Goal: Task Accomplishment & Management: Use online tool/utility

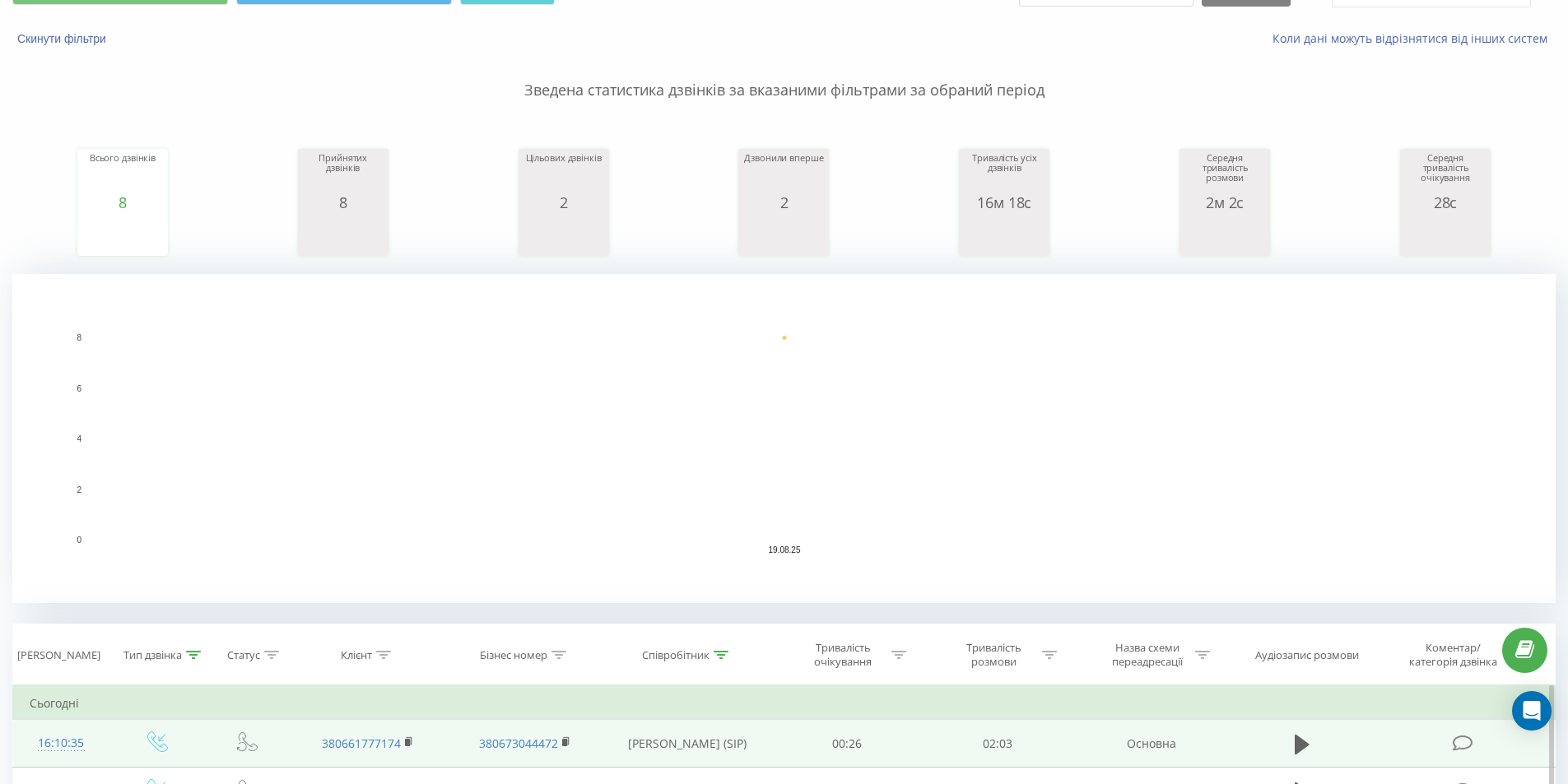
scroll to position [165, 0]
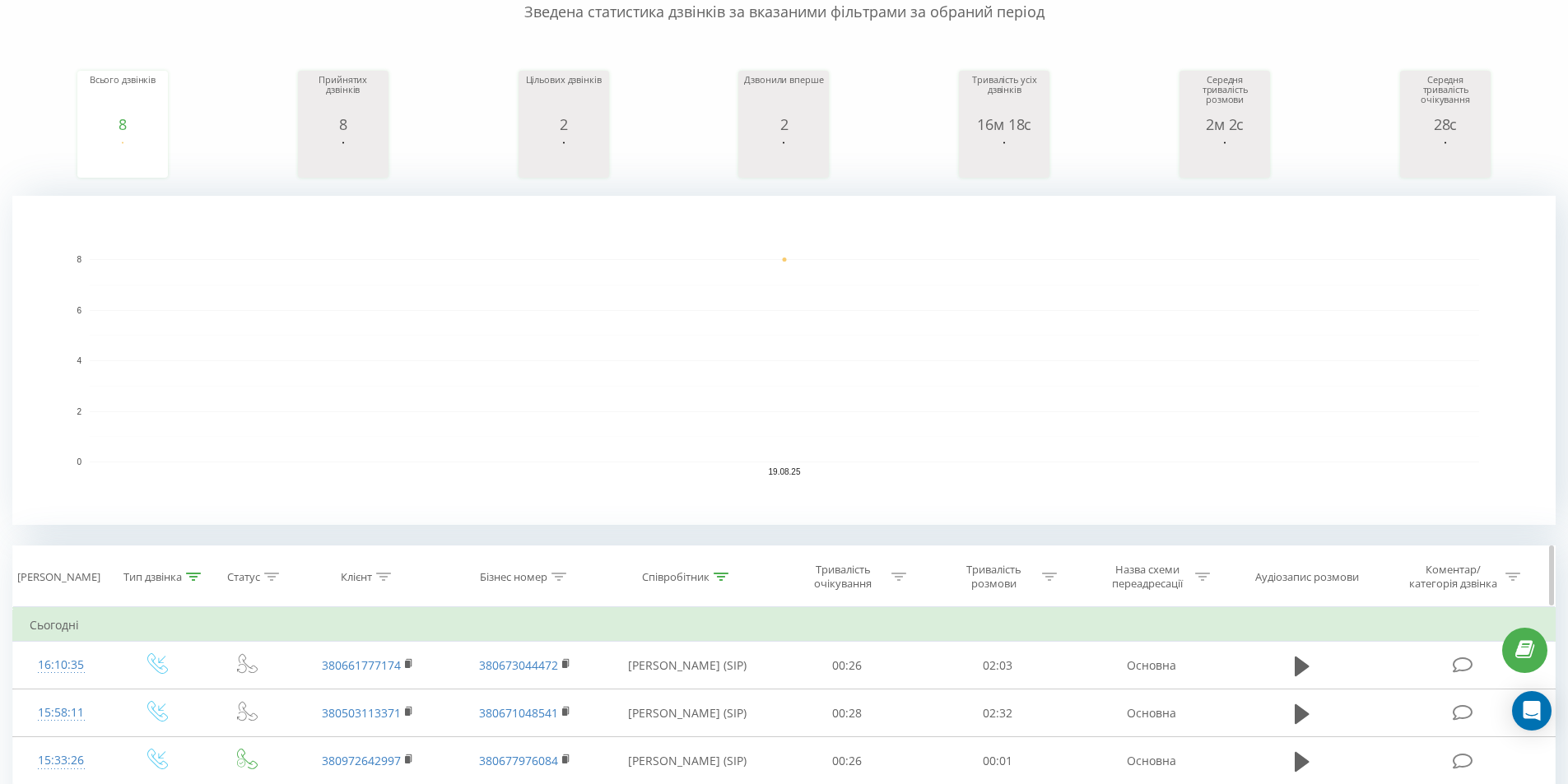
click at [199, 570] on div "Тип дзвінка" at bounding box center [162, 577] width 78 height 14
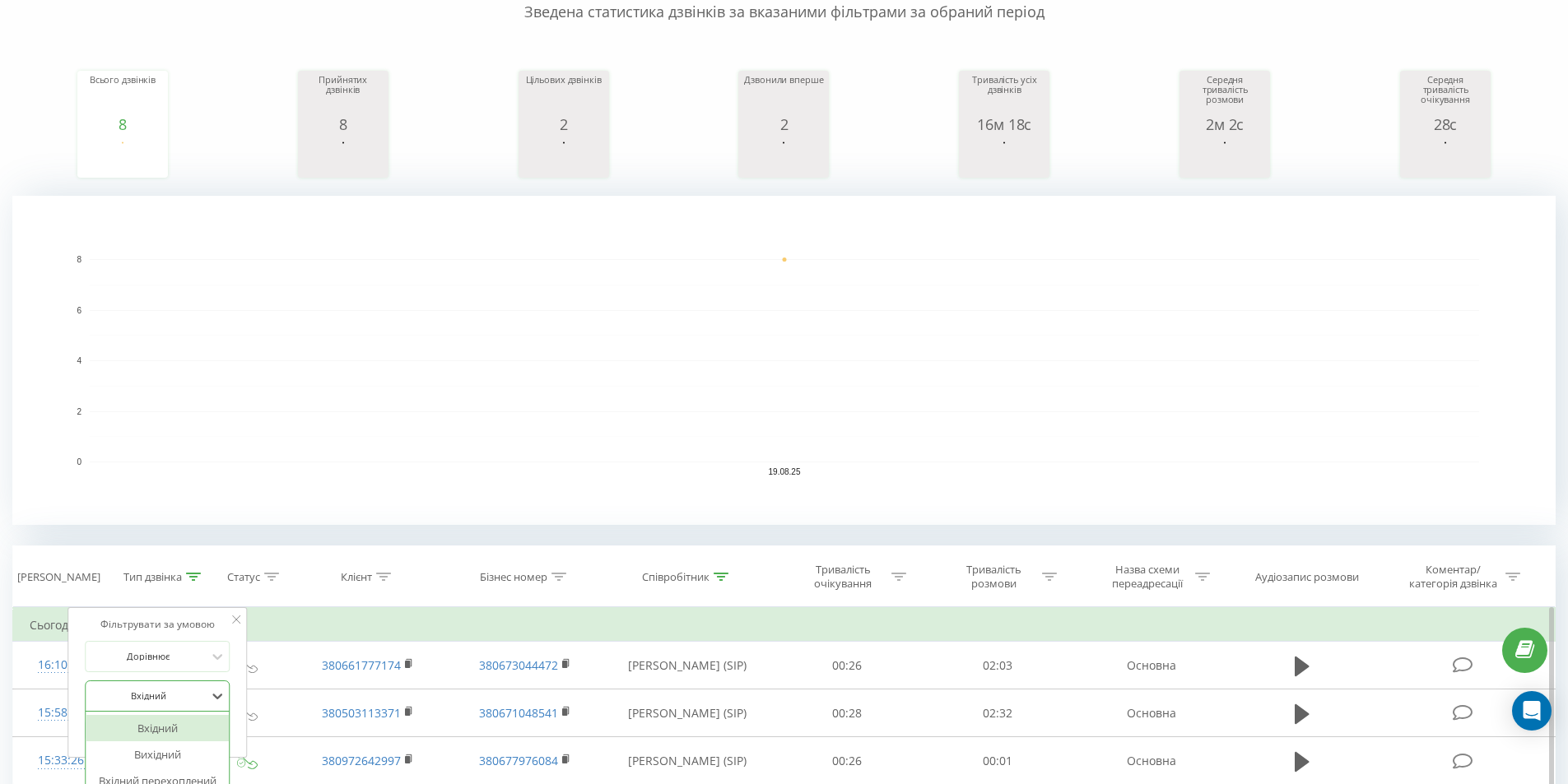
scroll to position [257, 0]
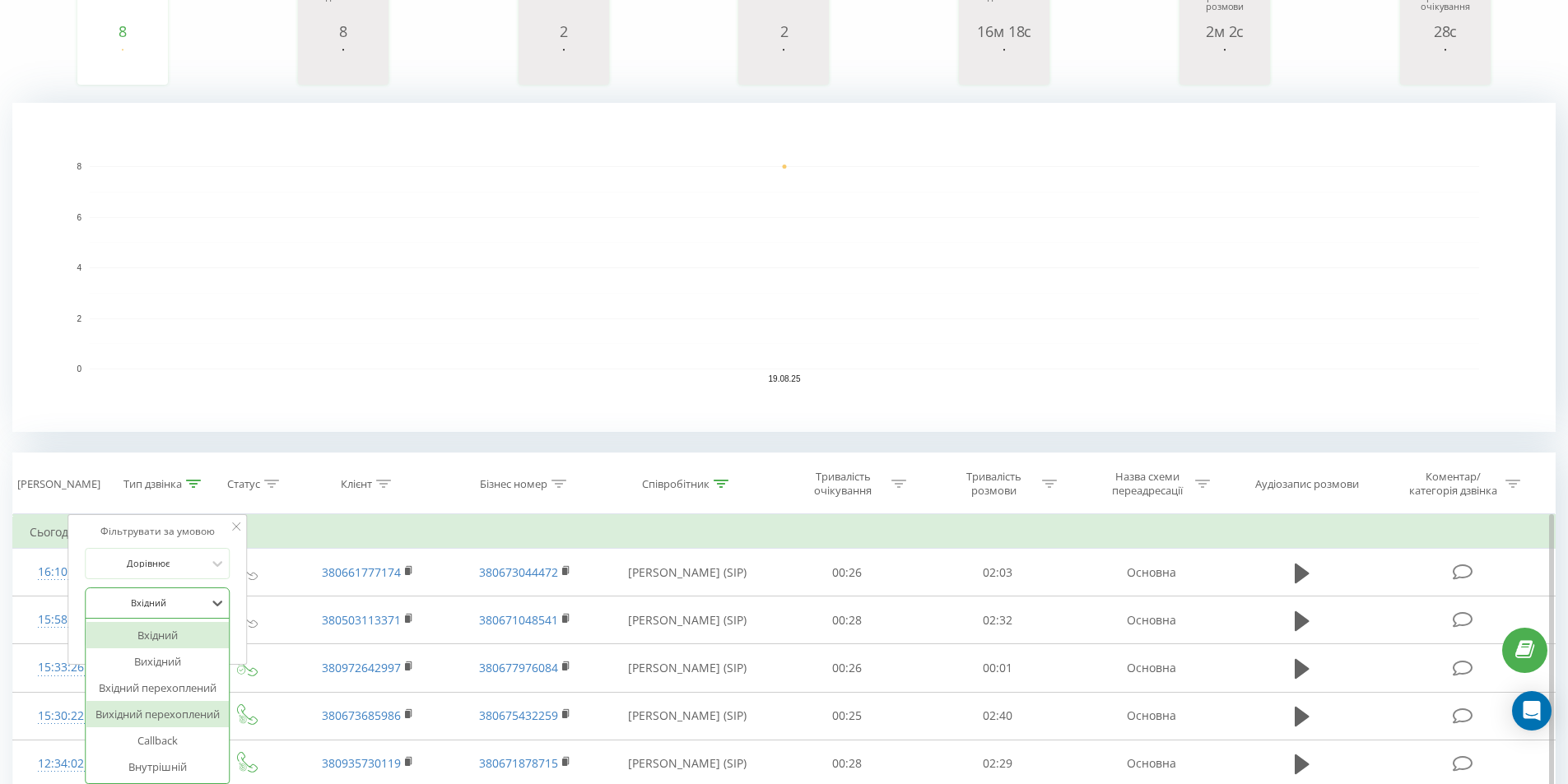
click at [169, 619] on div "6 results available. Use Up and Down to choose options, press Enter to select t…" at bounding box center [157, 602] width 145 height 31
click at [172, 643] on div "Вхідний" at bounding box center [157, 635] width 143 height 26
drag, startPoint x: 193, startPoint y: 637, endPoint x: 209, endPoint y: 626, distance: 19.4
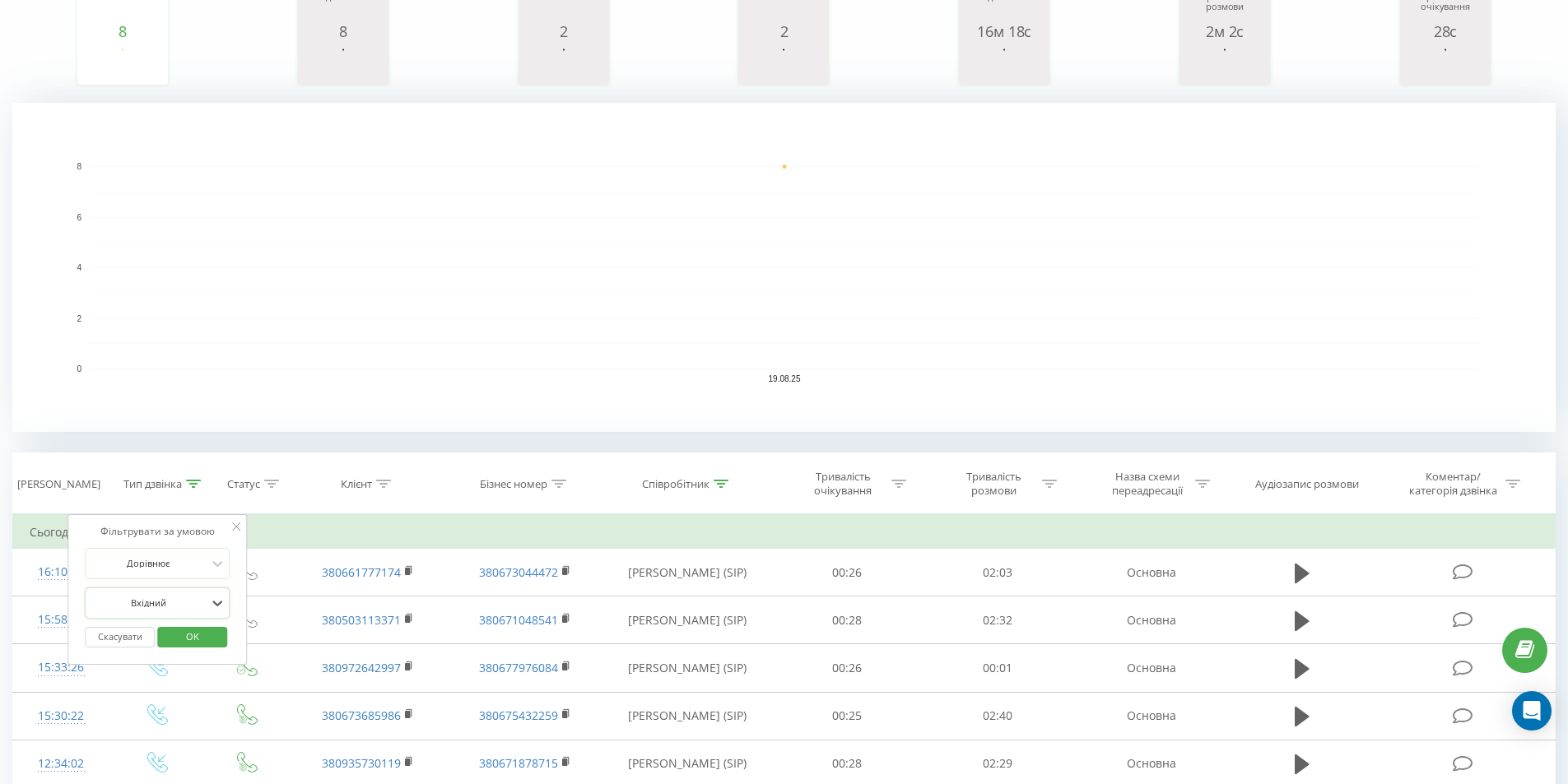
click at [195, 637] on span "OK" at bounding box center [193, 636] width 46 height 26
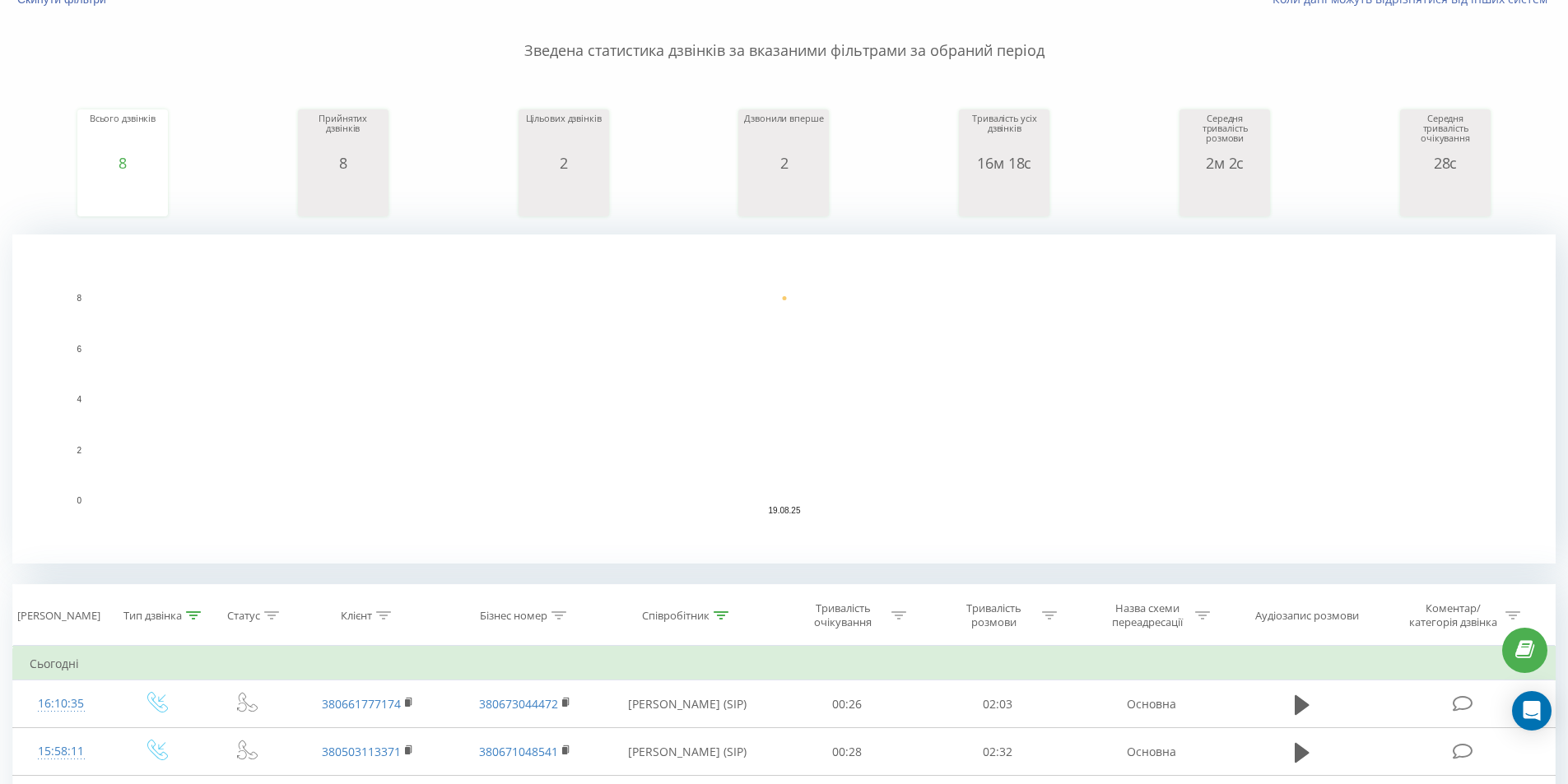
scroll to position [114, 0]
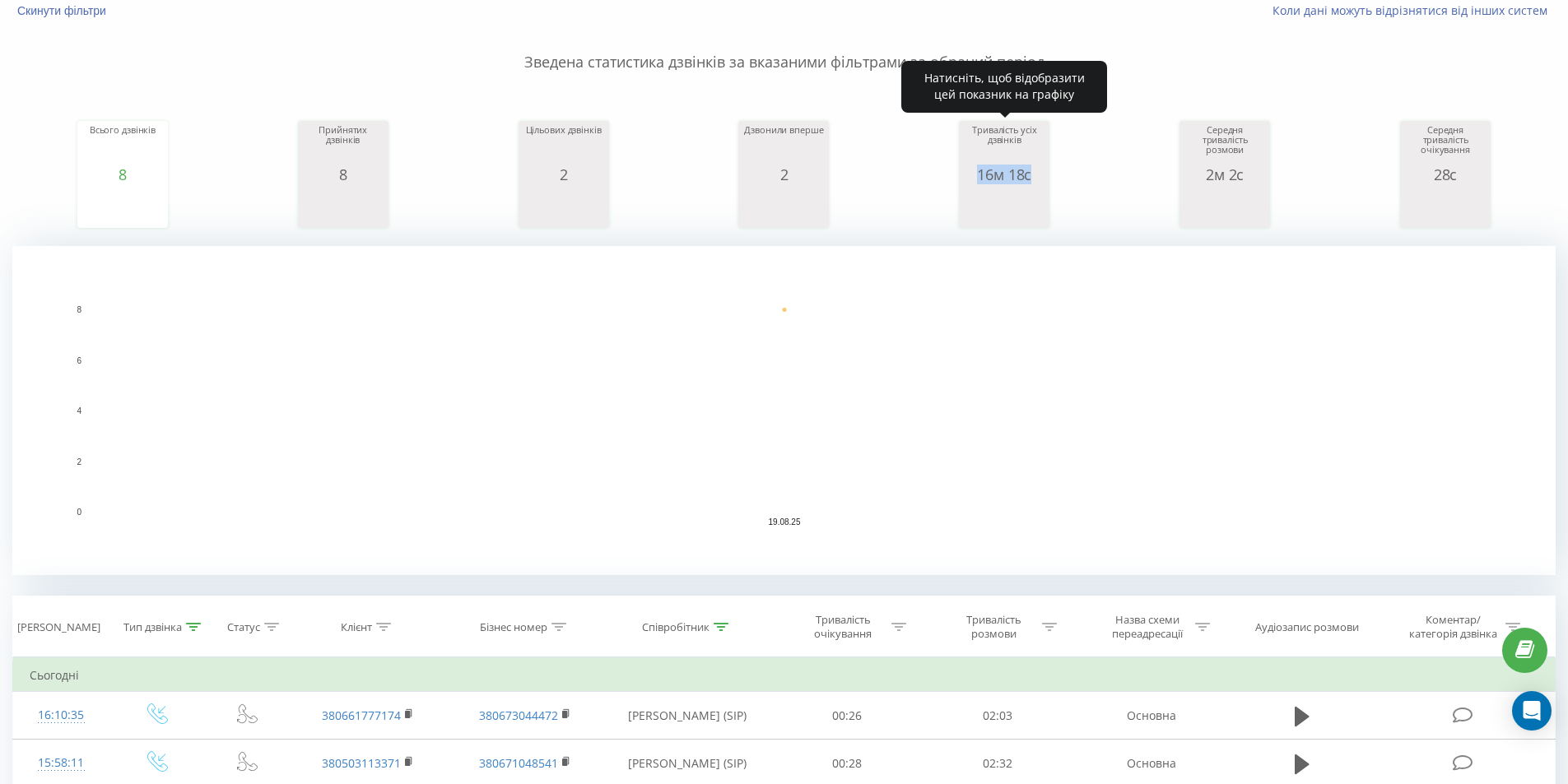
drag, startPoint x: 977, startPoint y: 173, endPoint x: 1045, endPoint y: 173, distance: 68.0
click at [1045, 173] on div "16м 18с" at bounding box center [1004, 174] width 83 height 17
copy div "16м 18с"
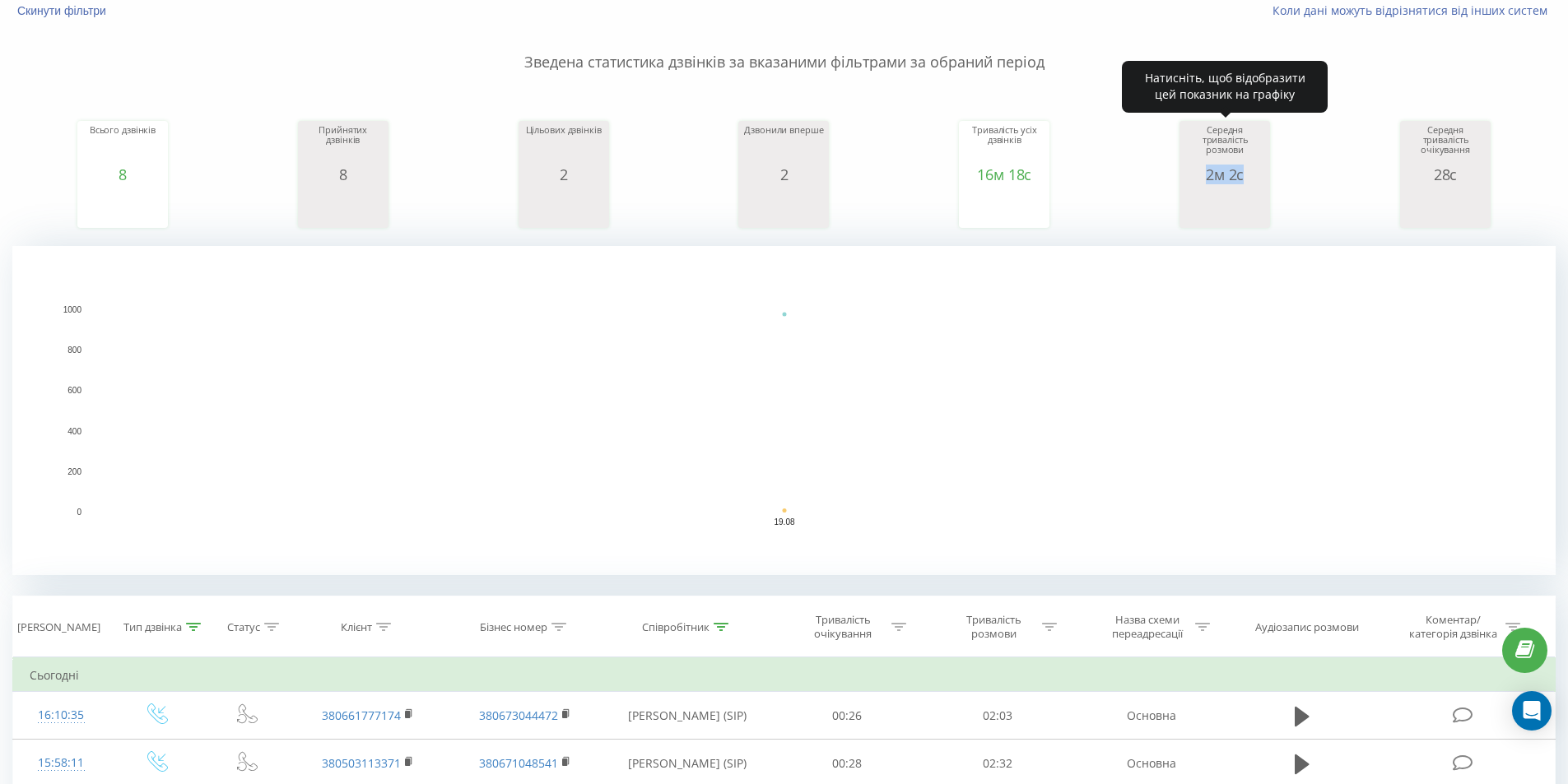
drag, startPoint x: 1236, startPoint y: 174, endPoint x: 1205, endPoint y: 177, distance: 31.1
click at [1205, 177] on div "2м 2с" at bounding box center [1224, 174] width 83 height 17
copy div "2м 2с"
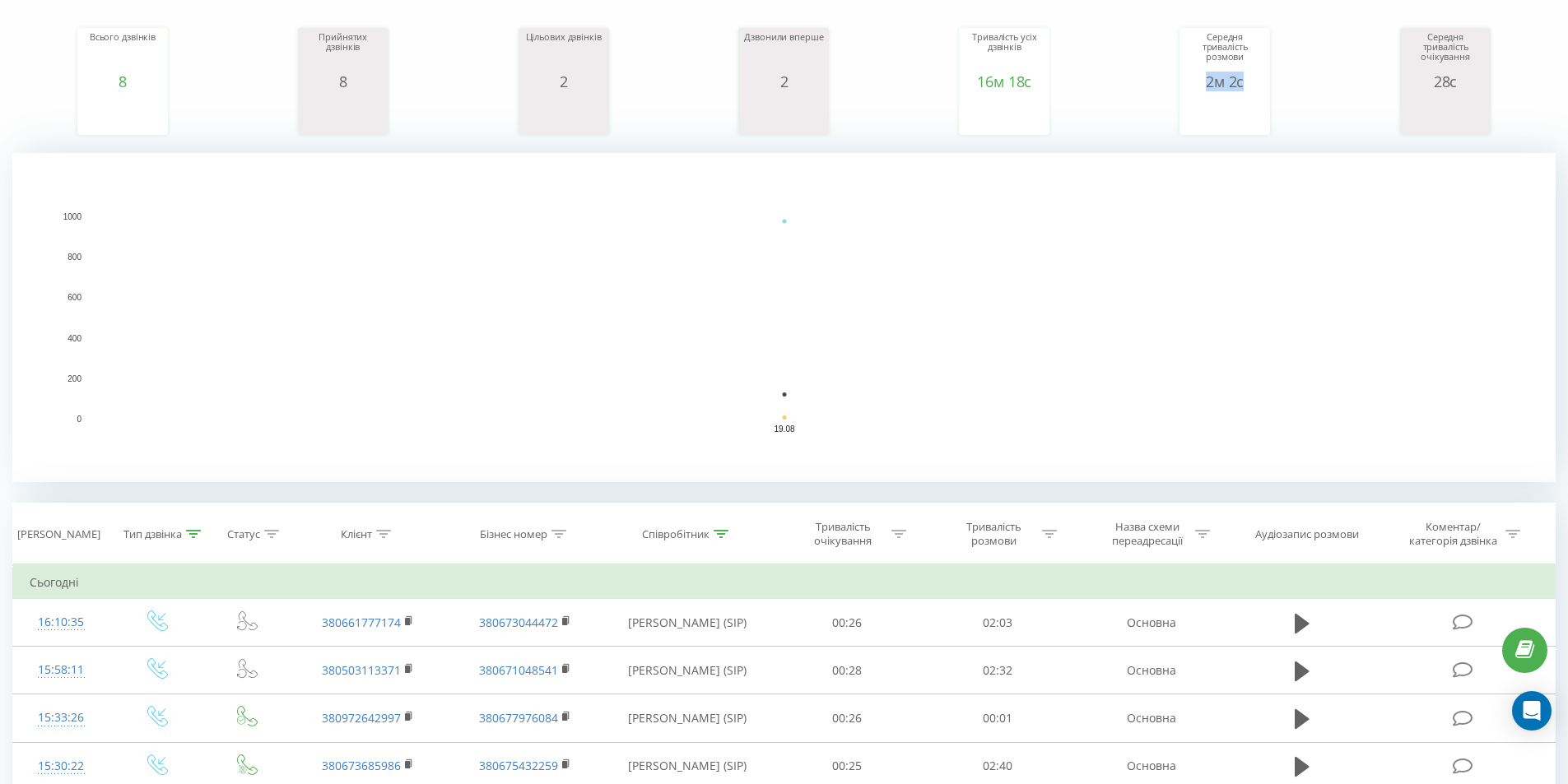
scroll to position [361, 0]
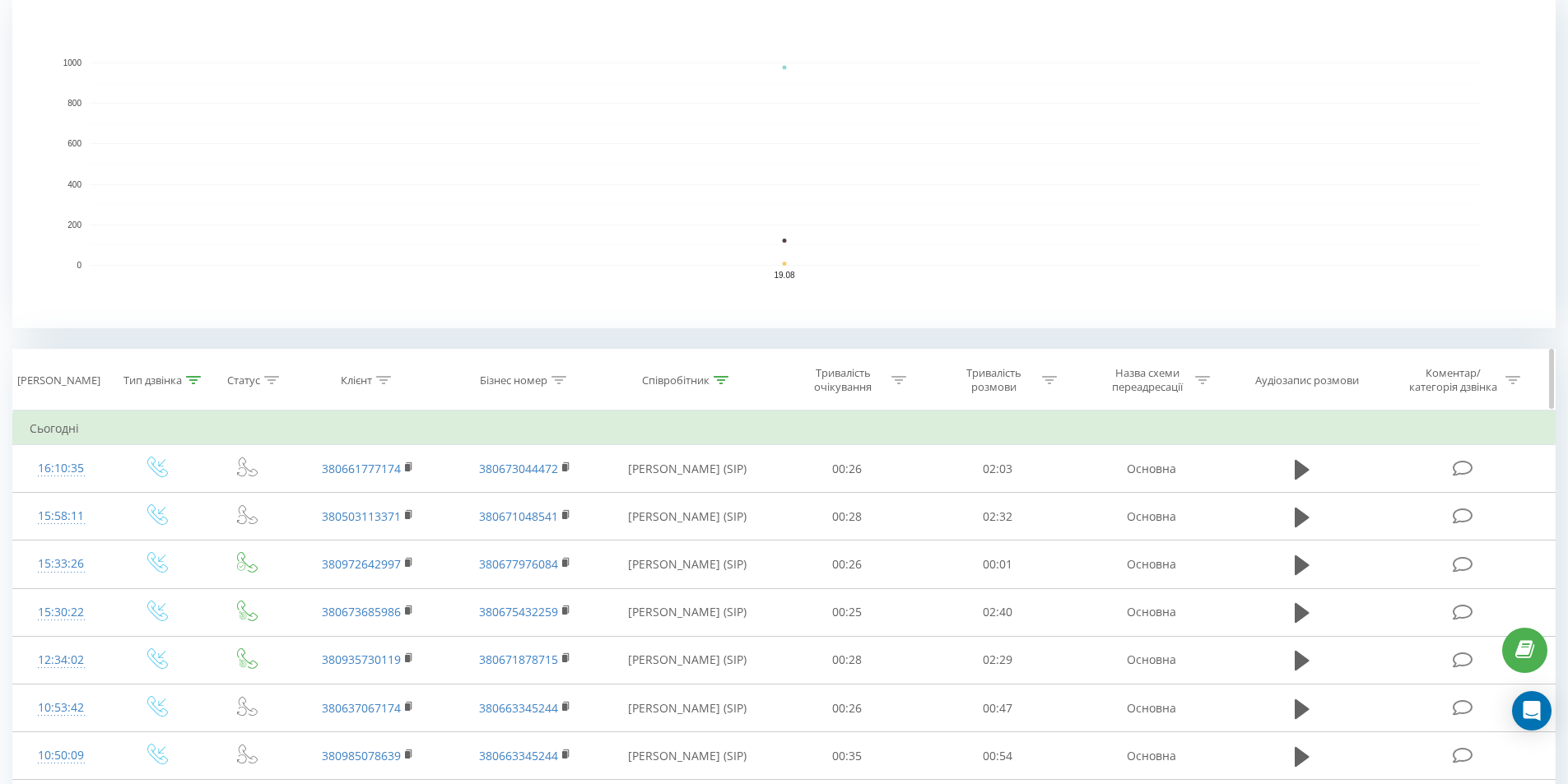
click at [186, 376] on icon at bounding box center [193, 380] width 15 height 8
click at [169, 501] on div at bounding box center [148, 499] width 117 height 16
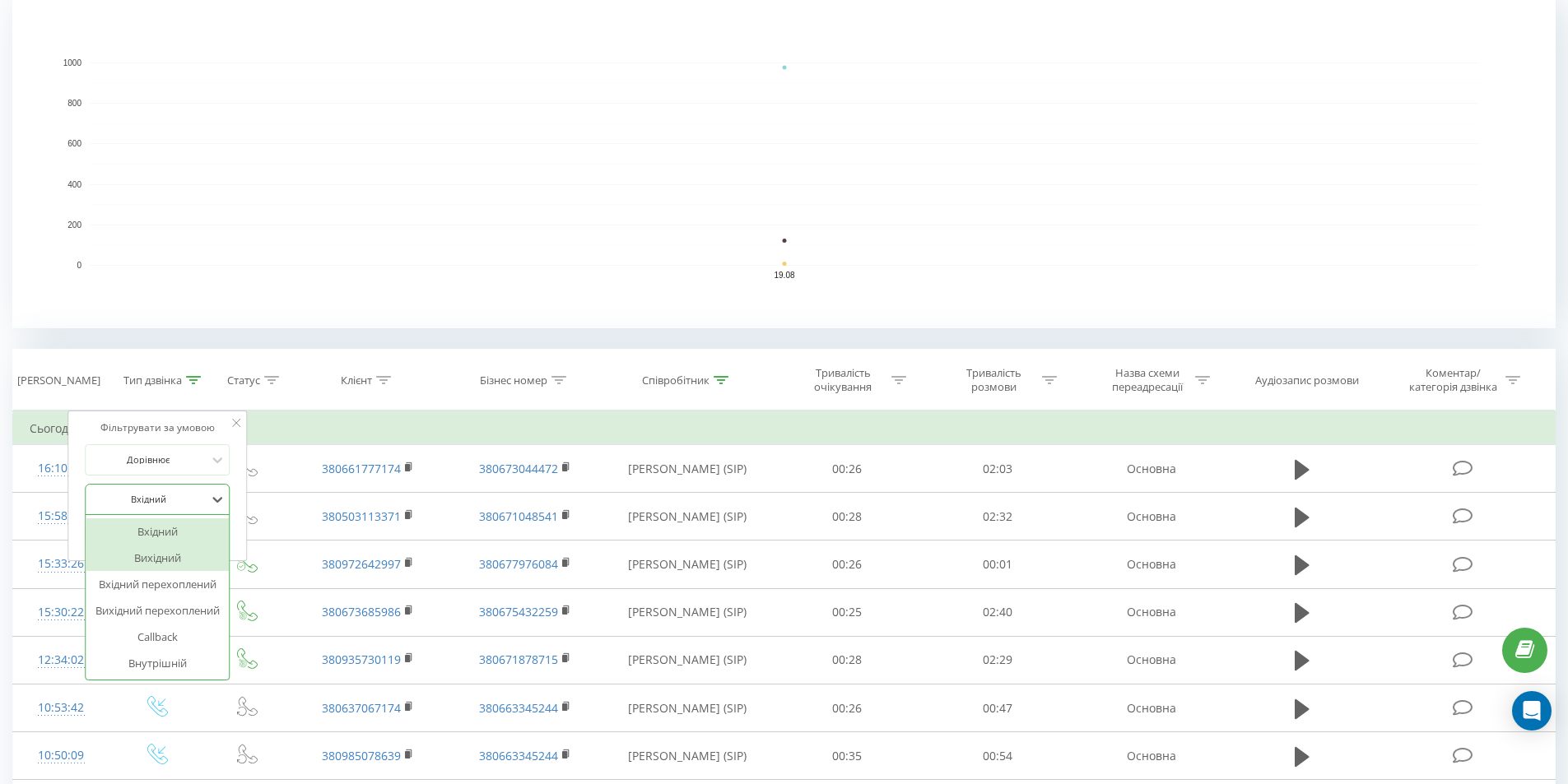
click at [160, 556] on div "Вихідний" at bounding box center [157, 557] width 143 height 26
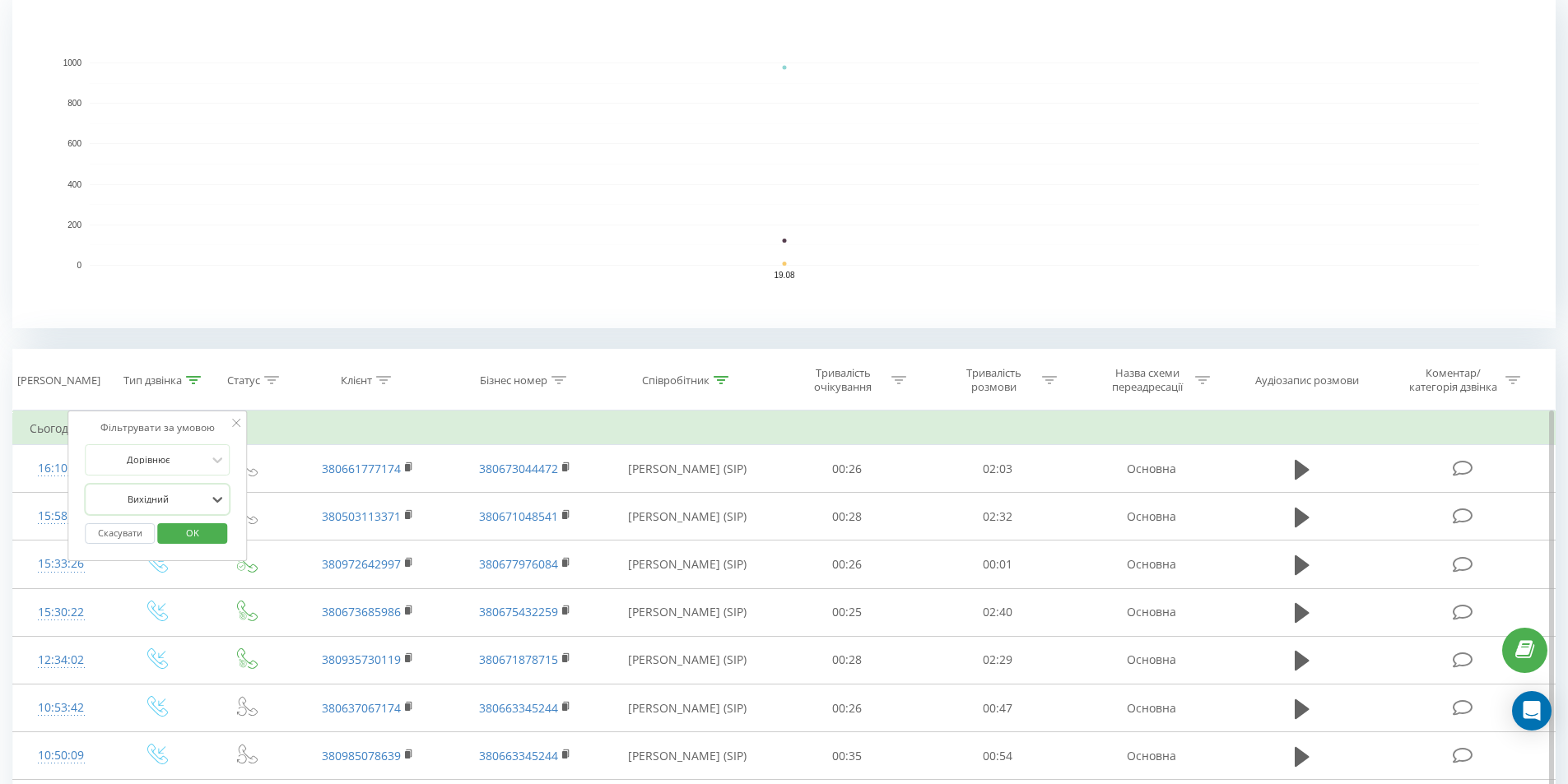
click at [181, 526] on span "OK" at bounding box center [193, 533] width 46 height 26
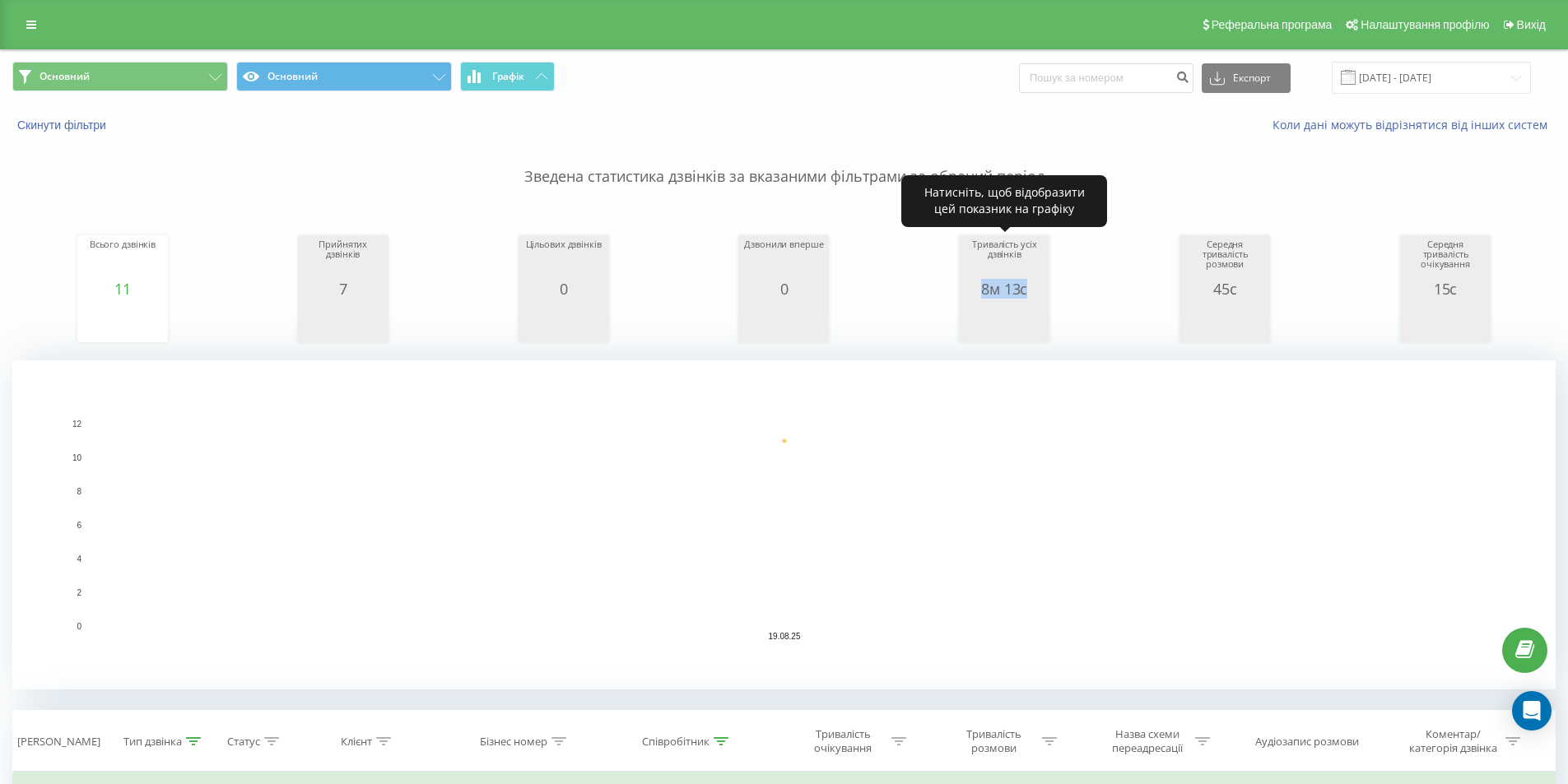
drag, startPoint x: 989, startPoint y: 288, endPoint x: 1028, endPoint y: 289, distance: 39.0
click at [1028, 289] on div "8м 13с" at bounding box center [1004, 288] width 83 height 17
copy div "8м 13с"
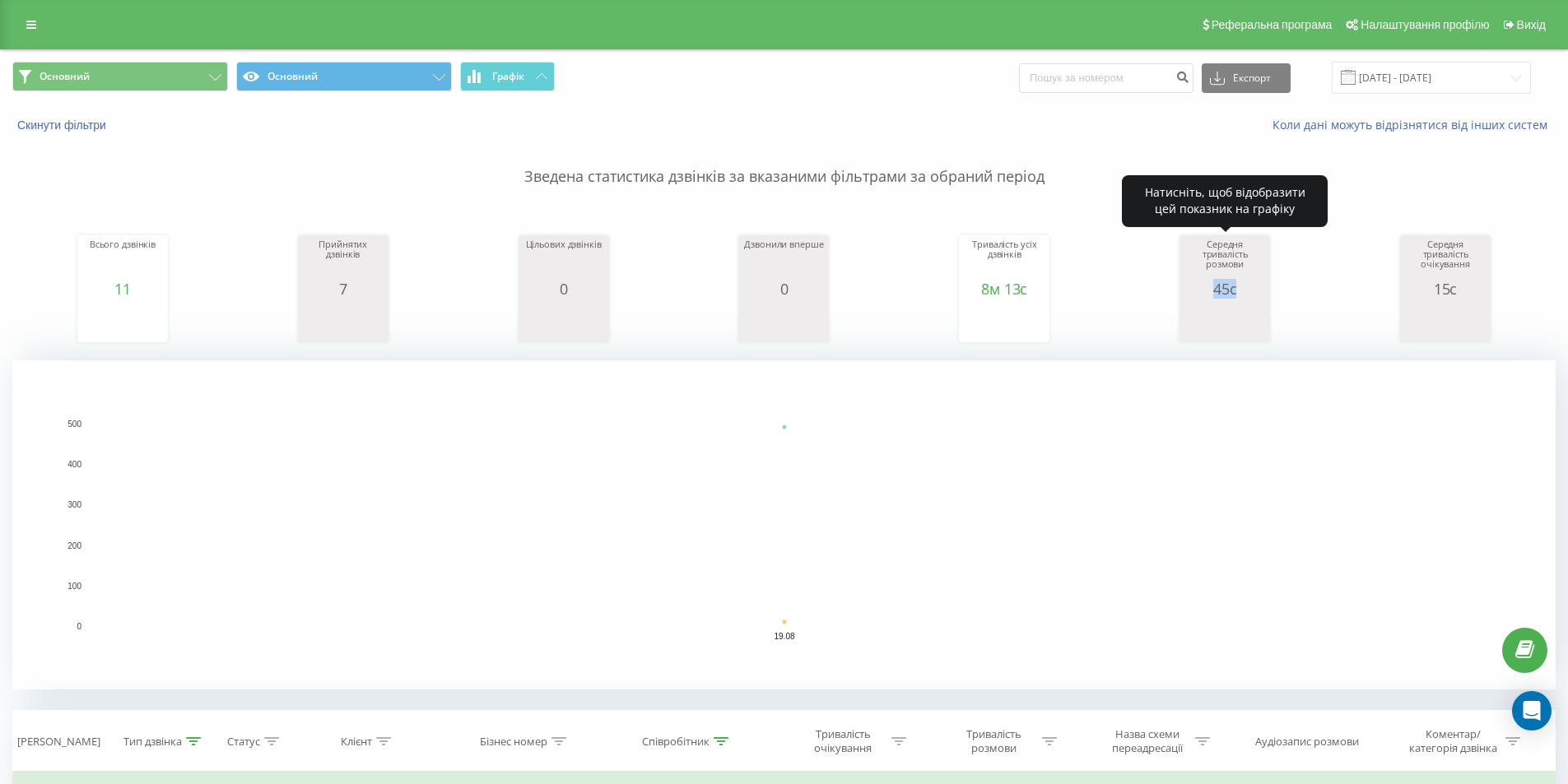
drag, startPoint x: 1207, startPoint y: 291, endPoint x: 1238, endPoint y: 293, distance: 31.1
click at [1238, 293] on div "45с" at bounding box center [1224, 288] width 83 height 17
copy div "45с"
